Goal: Task Accomplishment & Management: Use online tool/utility

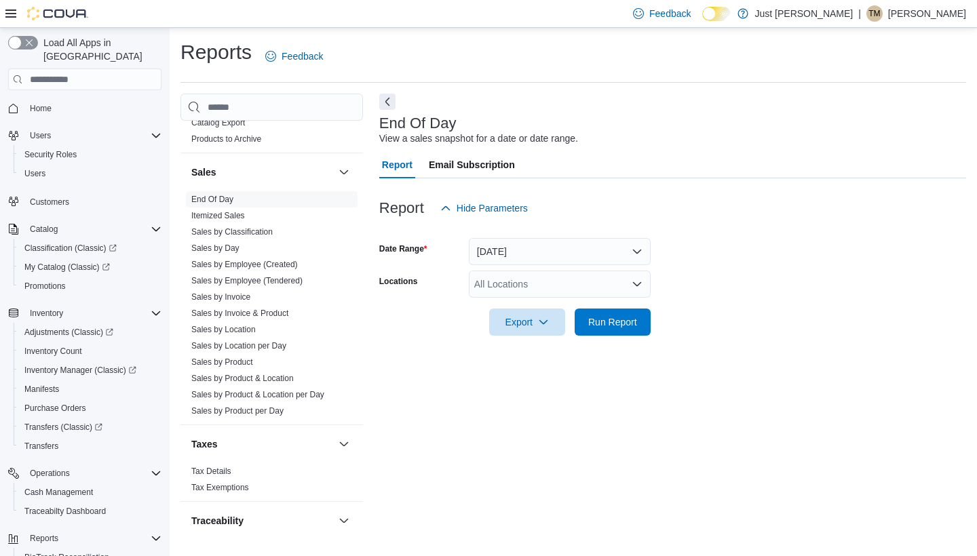
scroll to position [914, 0]
click at [232, 364] on link "Sales by Product" at bounding box center [222, 361] width 62 height 9
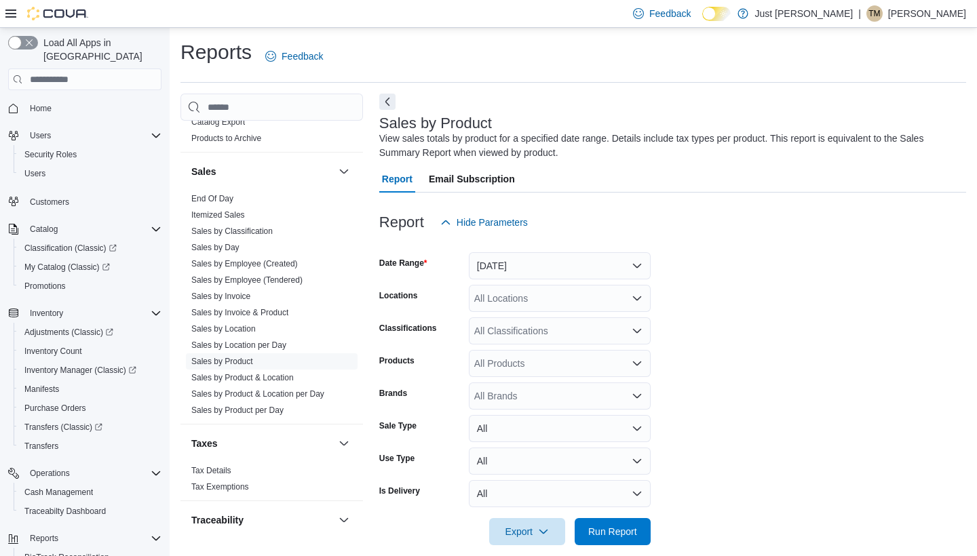
scroll to position [16, 0]
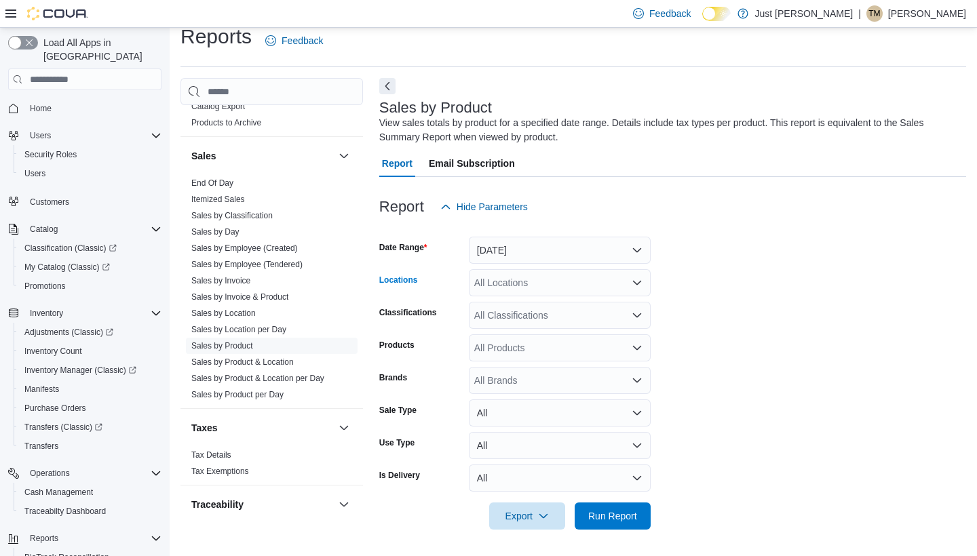
click at [545, 288] on div "All Locations" at bounding box center [560, 282] width 182 height 27
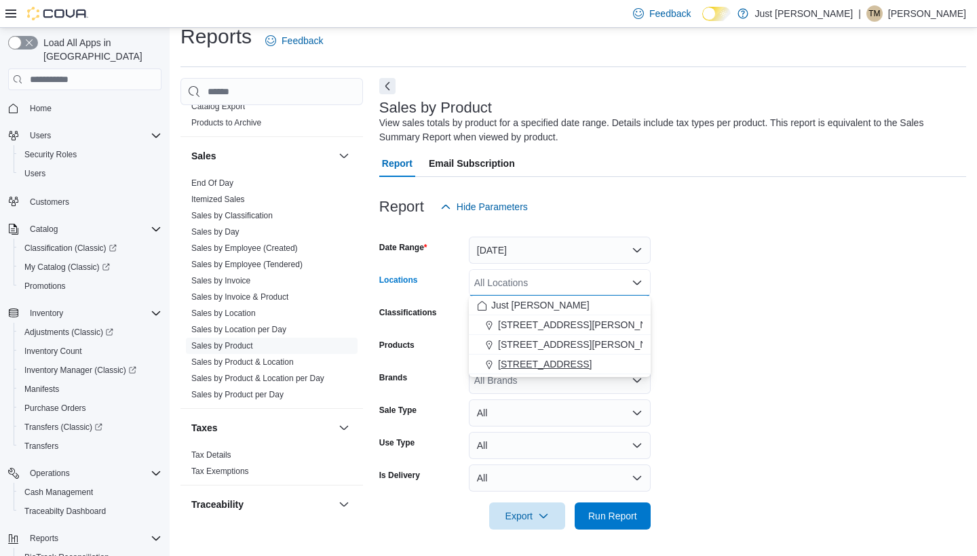
click at [533, 360] on span "[STREET_ADDRESS]" at bounding box center [545, 365] width 94 height 14
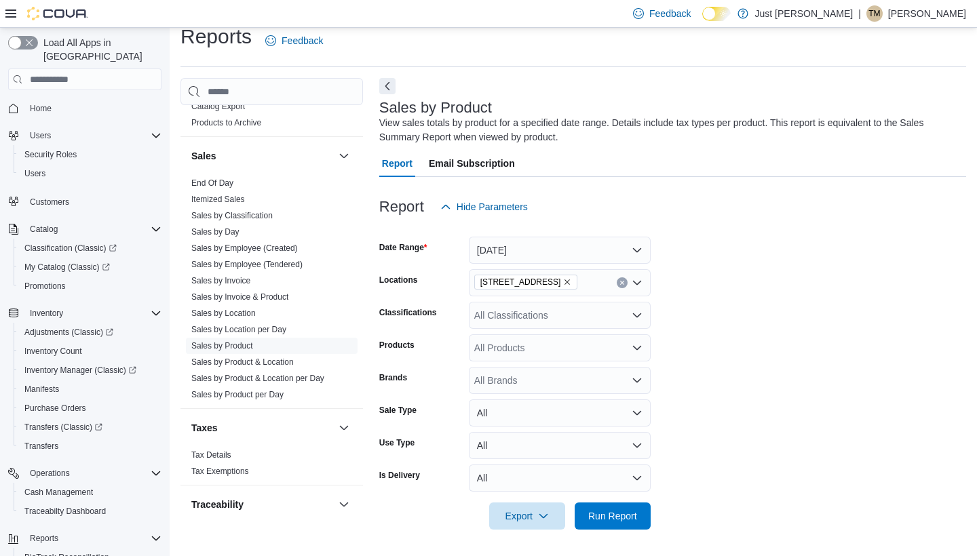
click at [721, 300] on form "Date Range [DATE] Locations [STREET_ADDRESS] Classifications All Classification…" at bounding box center [672, 374] width 587 height 309
click at [545, 318] on div "All Classifications" at bounding box center [560, 315] width 182 height 27
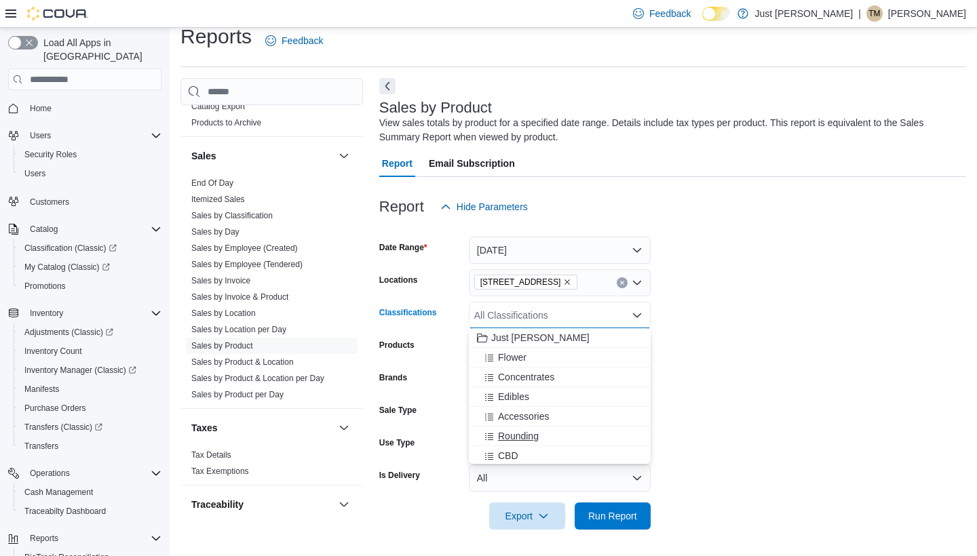
scroll to position [41, 0]
click at [539, 440] on span "Vapes / Carts" at bounding box center [526, 434] width 57 height 14
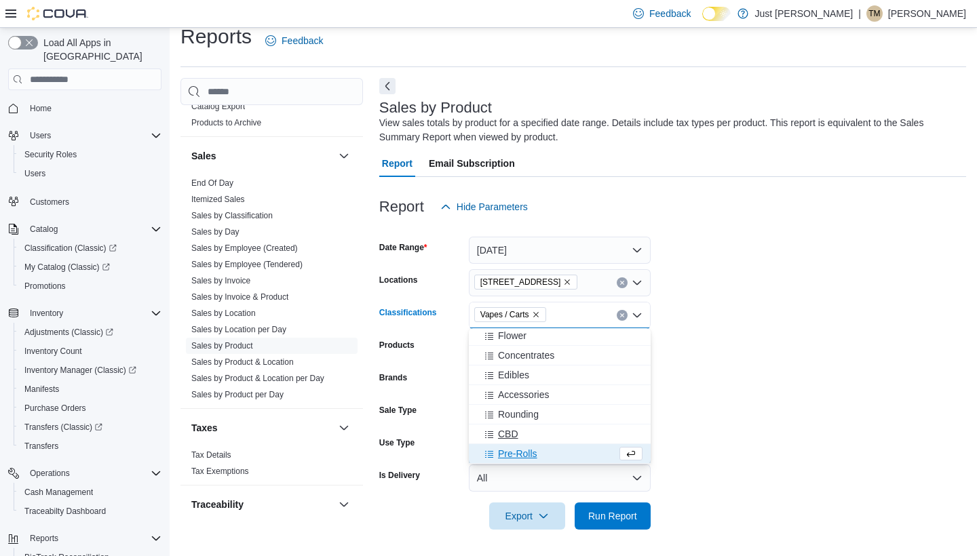
scroll to position [22, 0]
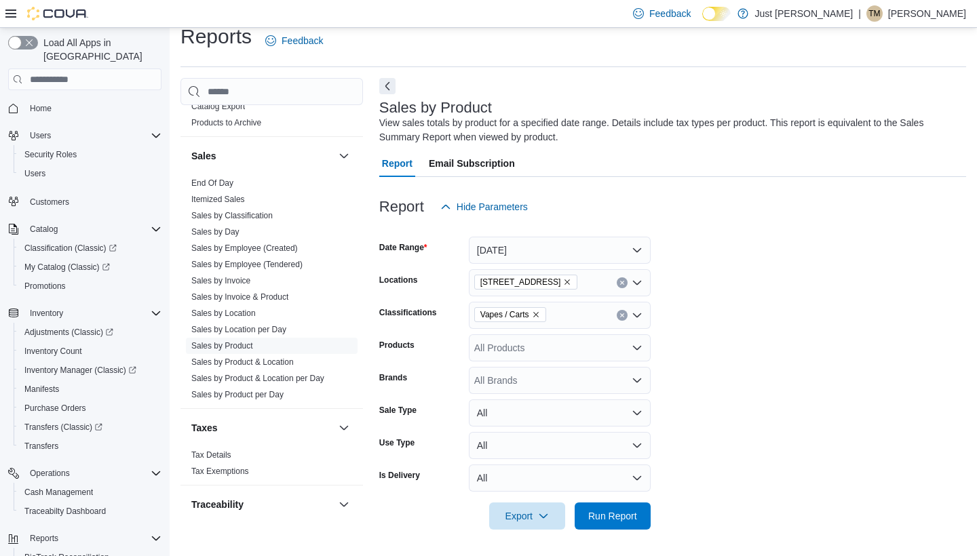
click at [771, 389] on form "Date Range [DATE] Locations [STREET_ADDRESS] Classifications Vapes / Carts Prod…" at bounding box center [672, 374] width 587 height 309
click at [622, 517] on span "Run Report" at bounding box center [612, 516] width 49 height 14
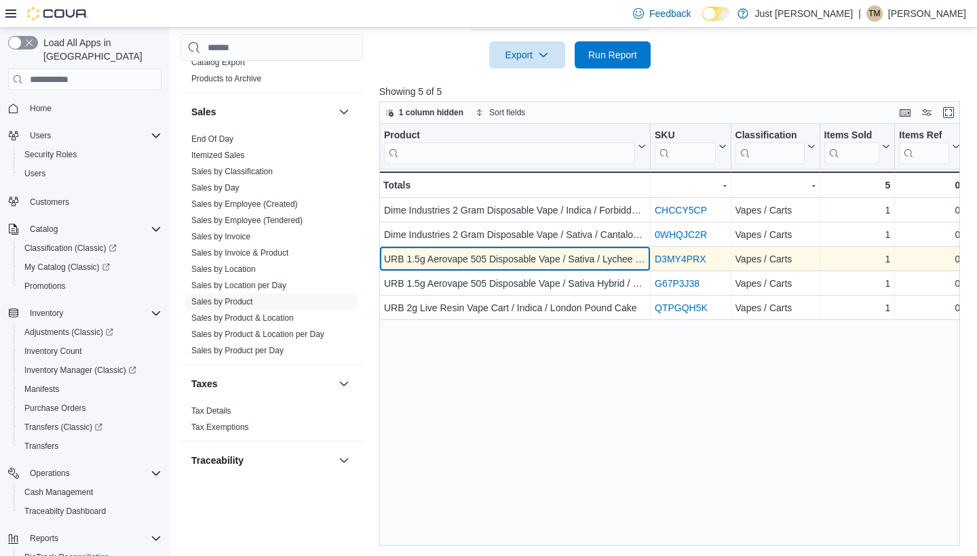
click at [583, 259] on div "URB 1.5g Aerovape 505 Disposable Vape / Sativa / Lychee Dream" at bounding box center [515, 259] width 262 height 16
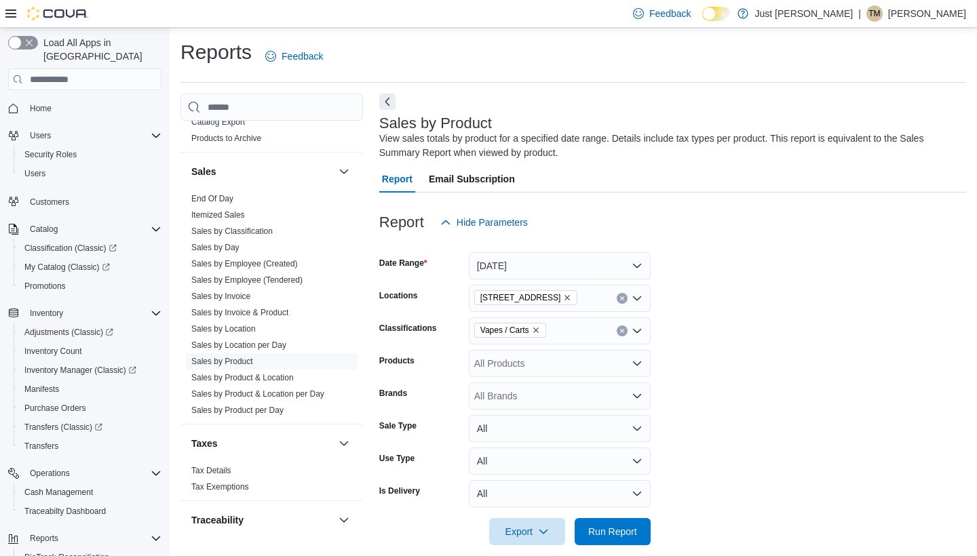
click at [640, 267] on button "[DATE]" at bounding box center [560, 265] width 182 height 27
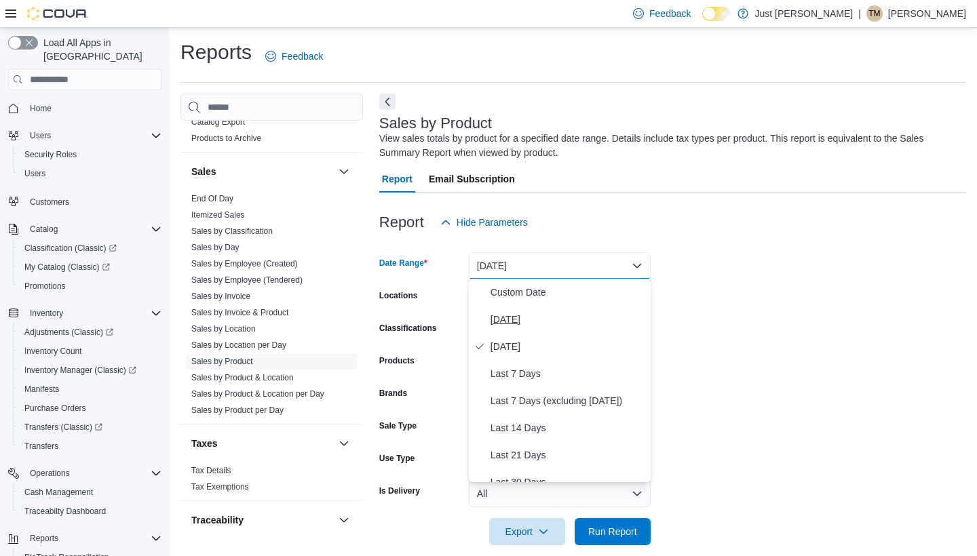
click at [543, 327] on span "[DATE]" at bounding box center [568, 319] width 155 height 16
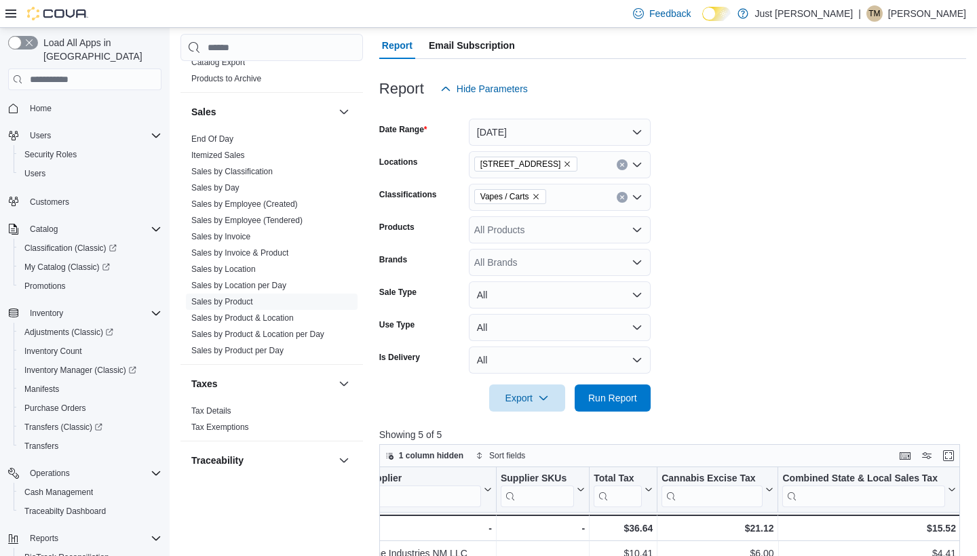
scroll to position [166, 0]
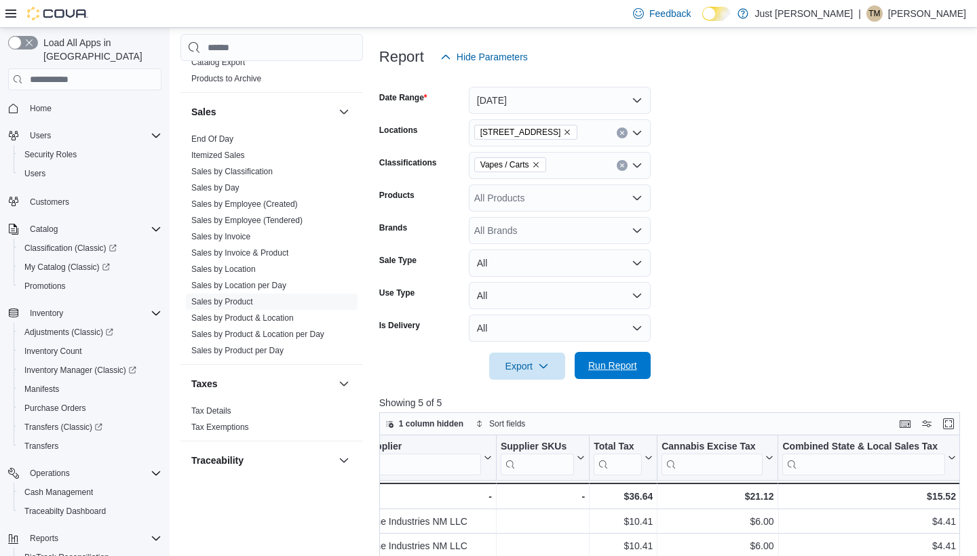
click at [627, 364] on span "Run Report" at bounding box center [612, 366] width 49 height 14
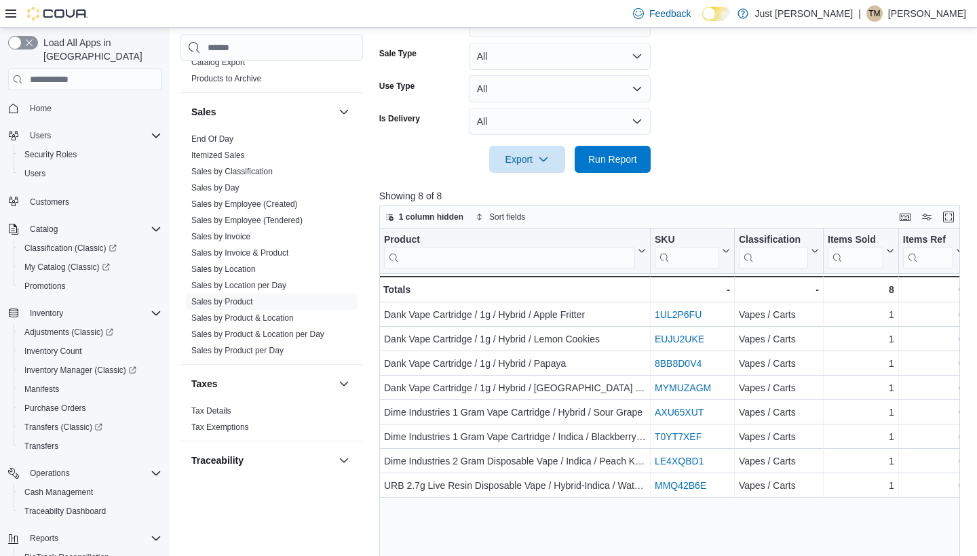
scroll to position [373, 0]
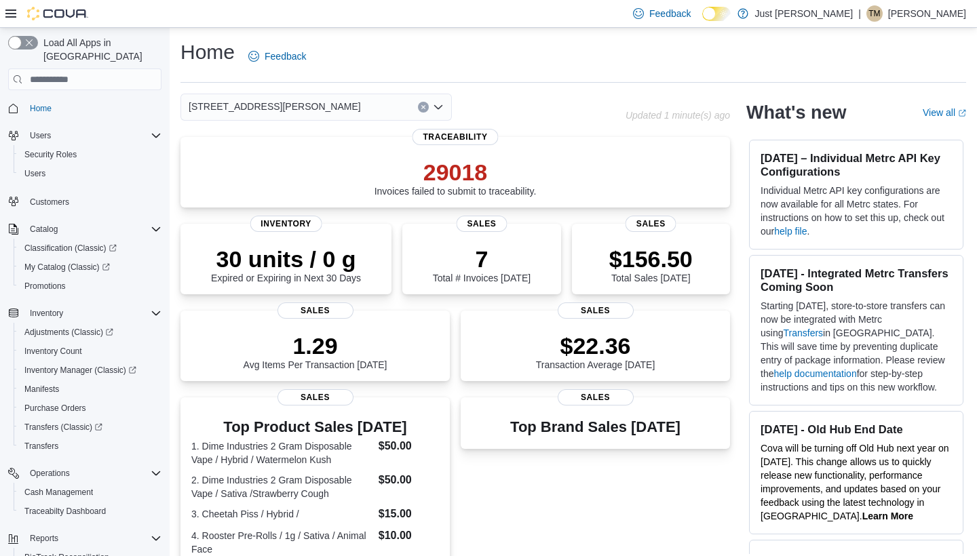
click at [441, 103] on icon "Open list of options" at bounding box center [438, 107] width 11 height 11
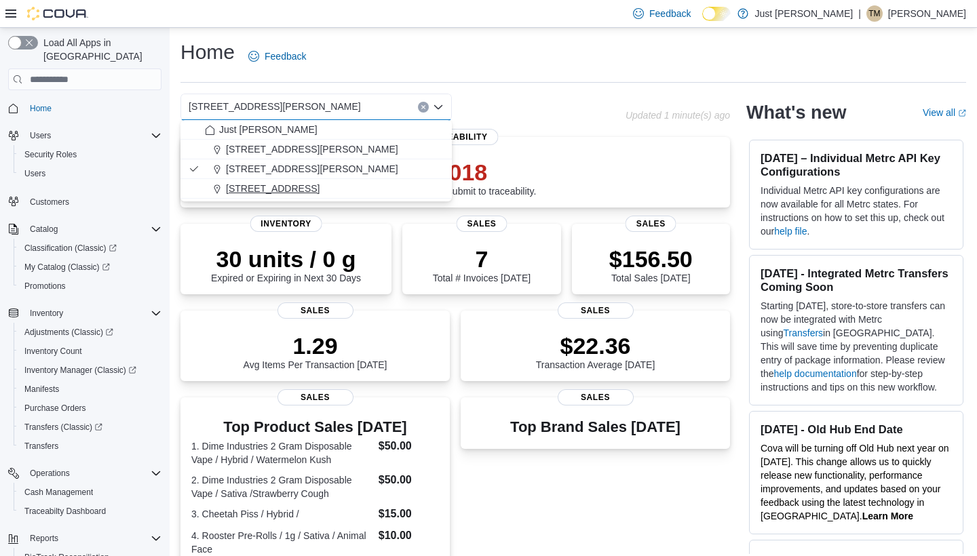
click at [315, 189] on span "[STREET_ADDRESS]" at bounding box center [273, 189] width 94 height 14
